Goal: Task Accomplishment & Management: Complete application form

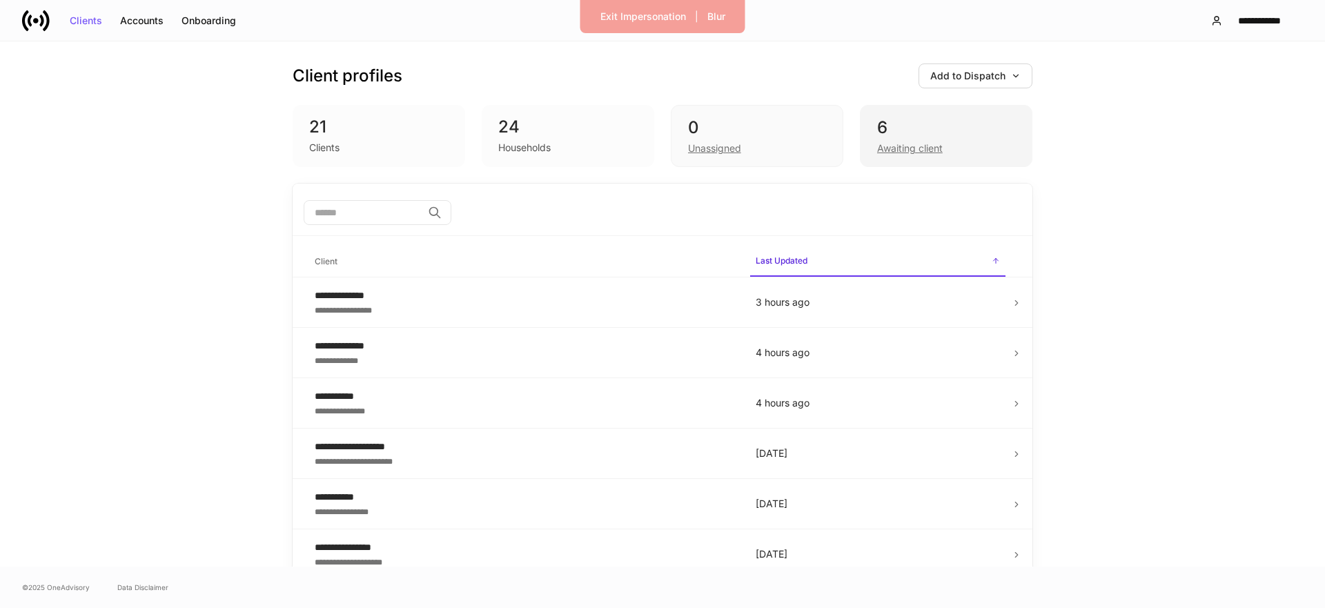
click at [892, 143] on div "Awaiting client" at bounding box center [910, 148] width 66 height 14
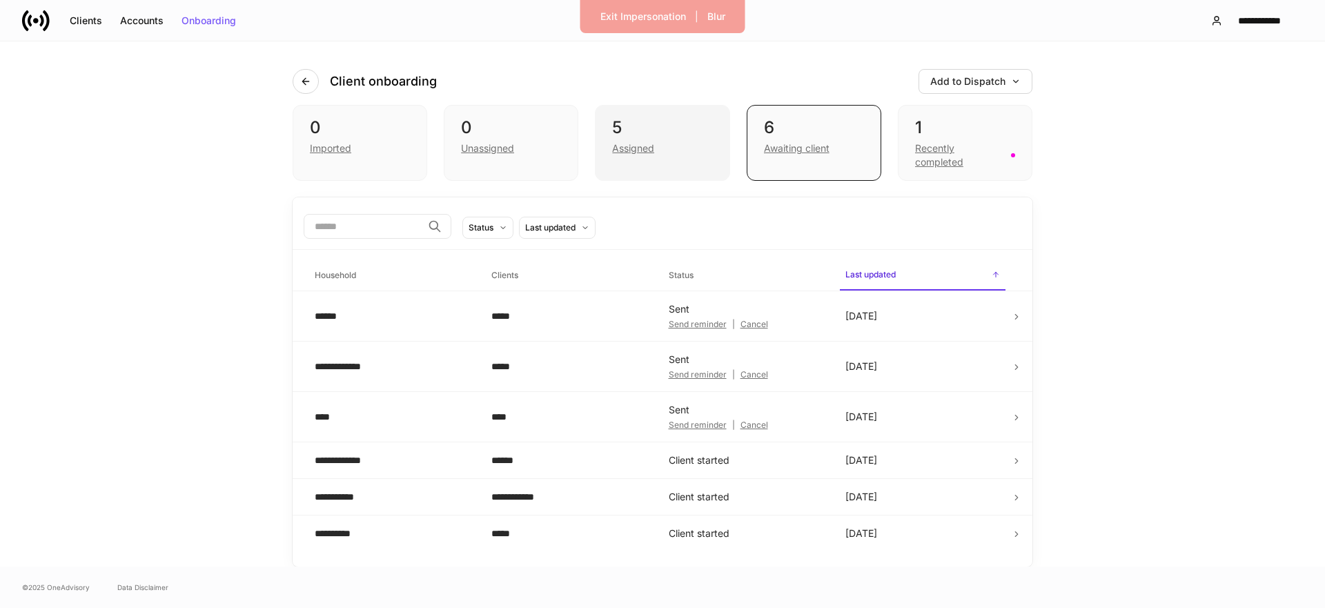
click at [703, 150] on div "Assigned" at bounding box center [662, 147] width 100 height 17
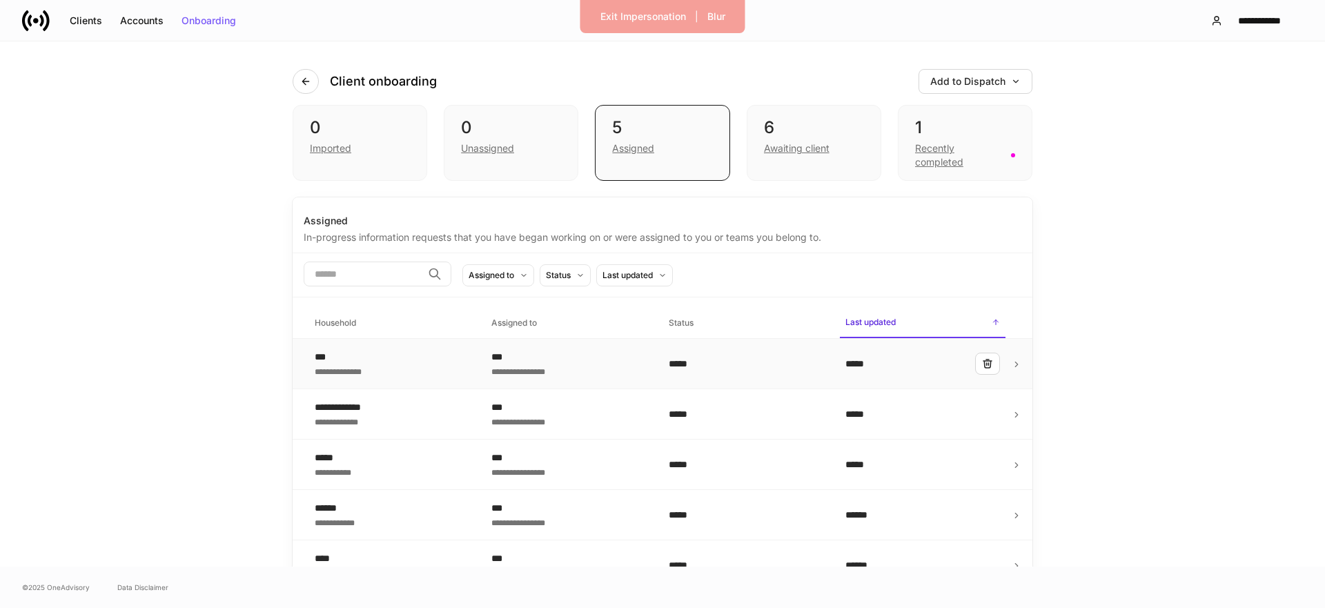
click at [573, 375] on div "**********" at bounding box center [568, 371] width 155 height 14
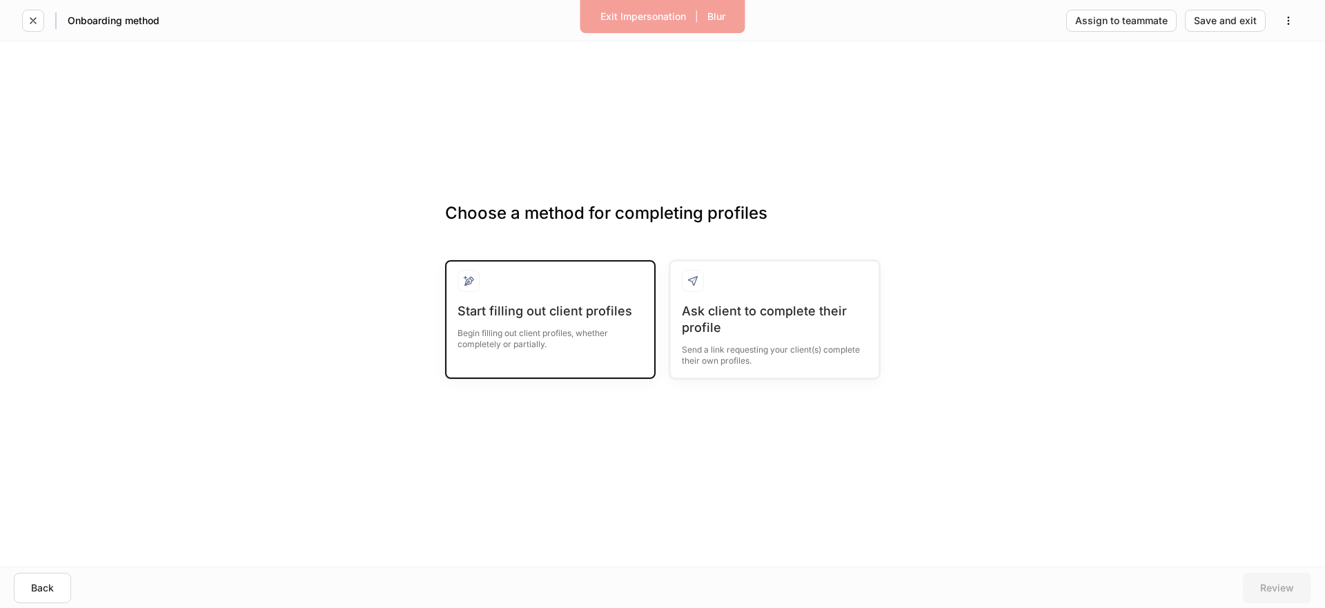
click at [572, 355] on div "Start filling out client profiles Begin filling out client profiles, whether co…" at bounding box center [551, 334] width 186 height 63
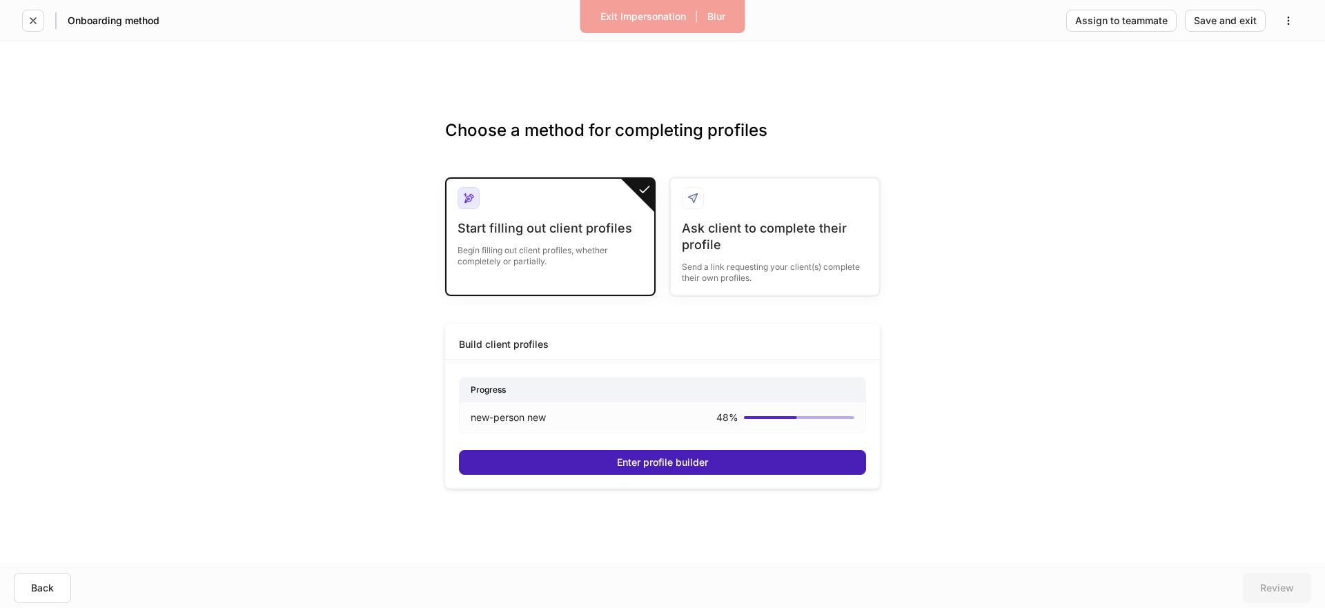
click at [550, 456] on button "Enter profile builder" at bounding box center [662, 462] width 407 height 25
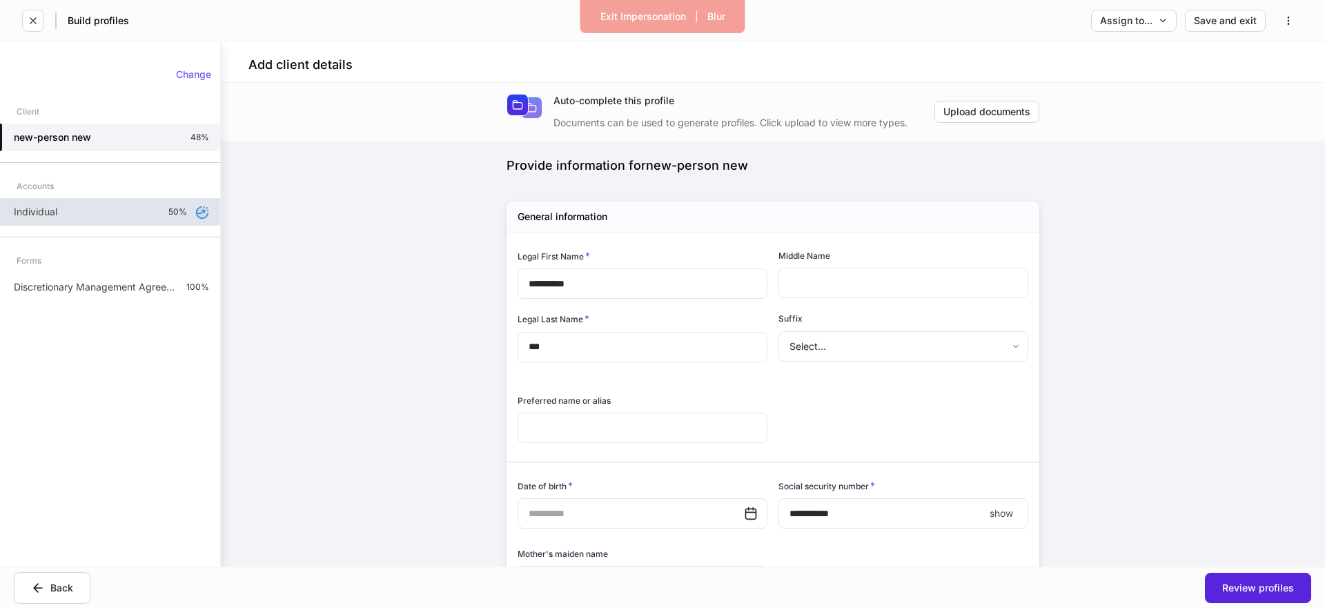
click at [93, 208] on div "Individual 50%" at bounding box center [110, 212] width 220 height 28
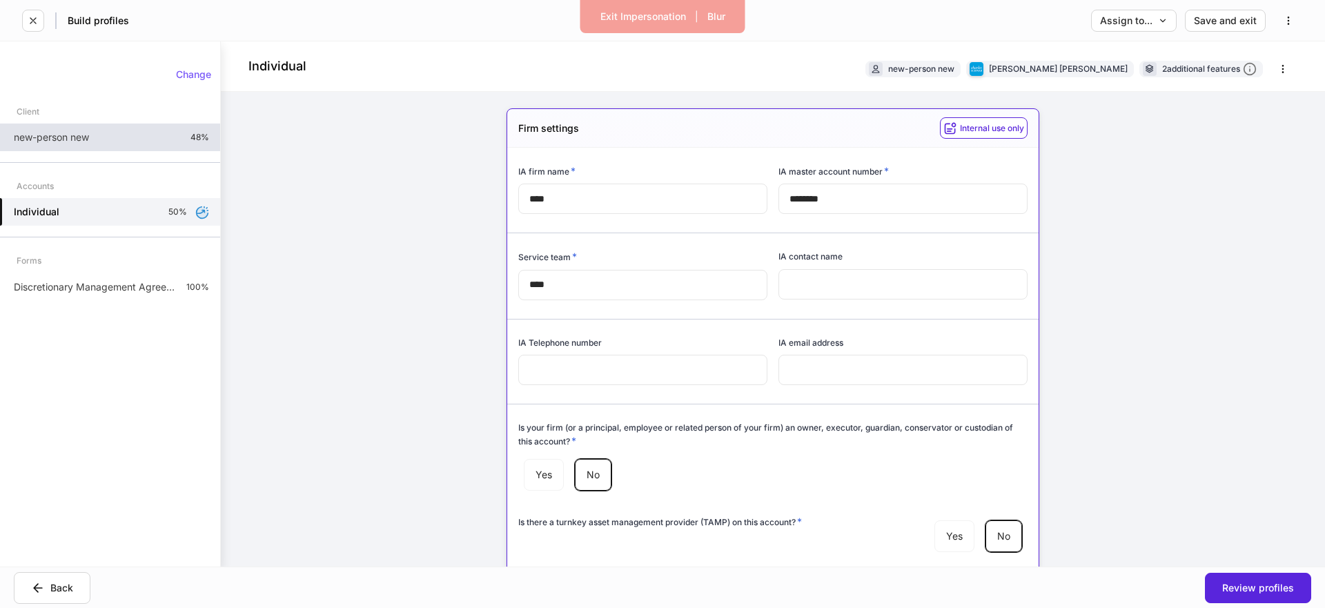
click at [111, 126] on div "new-person new 48%" at bounding box center [110, 138] width 220 height 28
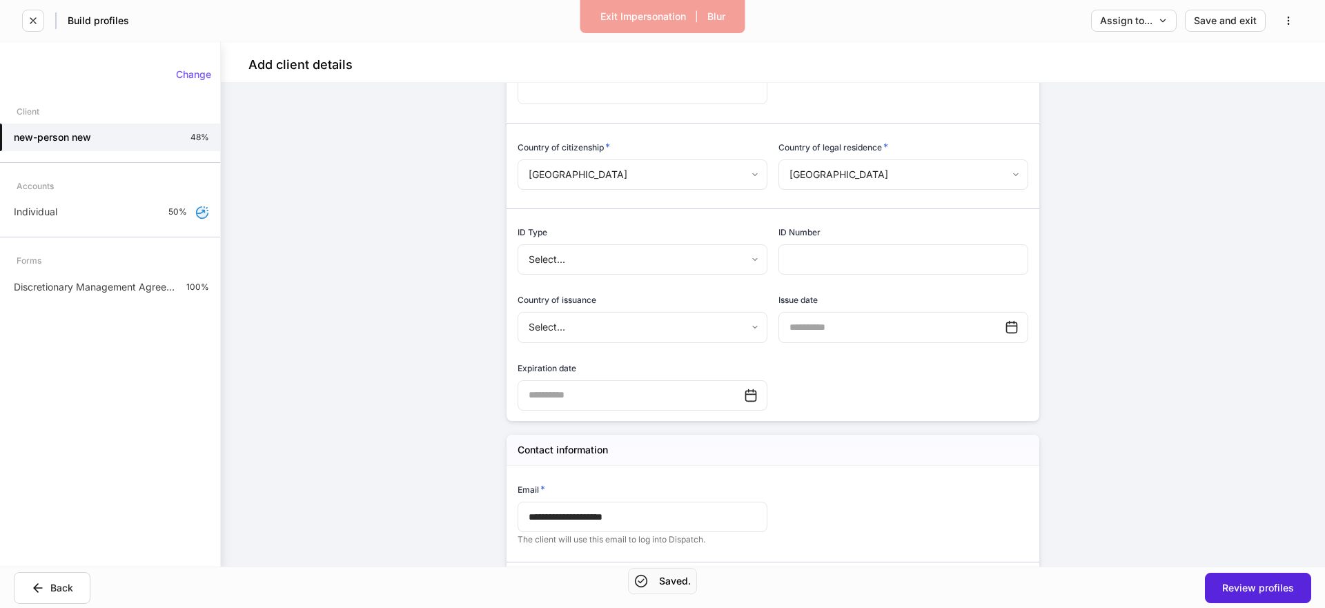
scroll to position [547, 0]
